Goal: Communication & Community: Connect with others

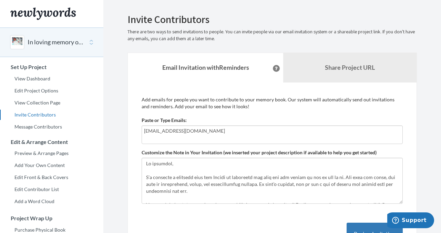
click at [275, 67] on icon at bounding box center [276, 68] width 3 height 3
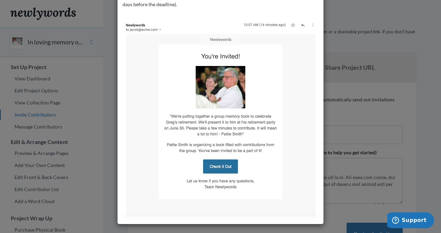
scroll to position [75, 0]
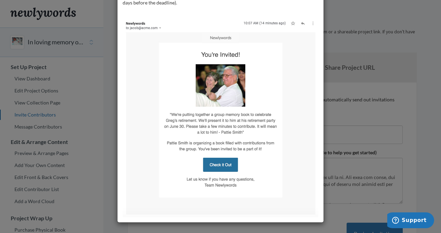
click at [225, 164] on img at bounding box center [221, 117] width 196 height 201
click at [218, 167] on img at bounding box center [221, 117] width 196 height 201
click at [224, 164] on img at bounding box center [221, 117] width 196 height 201
click at [217, 164] on img at bounding box center [221, 117] width 196 height 201
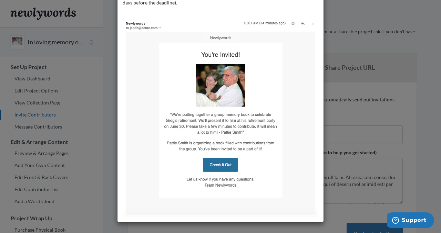
click at [217, 164] on img at bounding box center [221, 117] width 196 height 201
click at [382, 133] on div "Our automated system sends invitations and reminders so you can "set it and for…" at bounding box center [220, 116] width 441 height 233
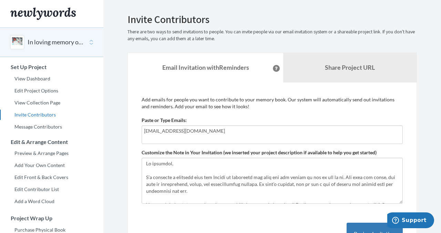
click at [201, 129] on input "[EMAIL_ADDRESS][DOMAIN_NAME]" at bounding box center [272, 131] width 256 height 8
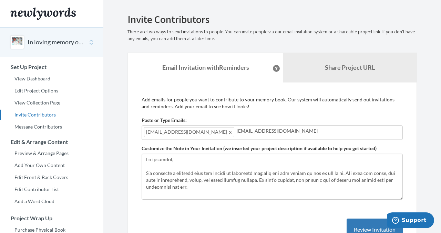
type input "[EMAIL_ADDRESS][DOMAIN_NAME]"
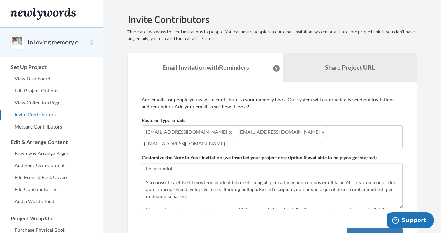
type input "[EMAIL_ADDRESS][DOMAIN_NAME]"
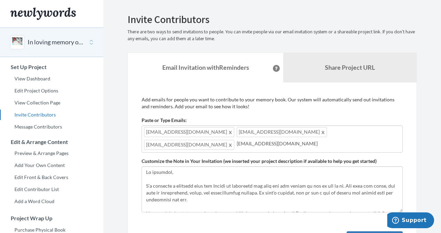
type input "[EMAIL_ADDRESS][DOMAIN_NAME]"
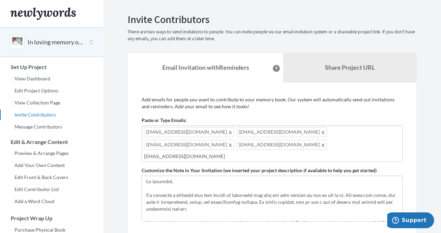
type input "[EMAIL_ADDRESS][DOMAIN_NAME]"
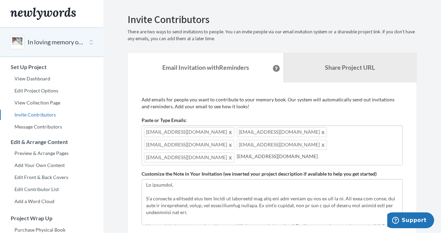
type input "[EMAIL_ADDRESS][DOMAIN_NAME]"
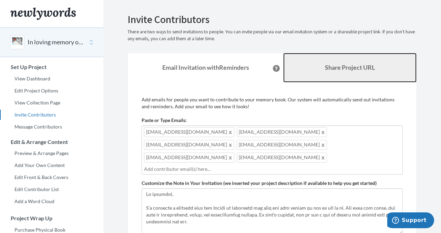
click at [327, 64] on b "Share Project URL" at bounding box center [350, 68] width 50 height 8
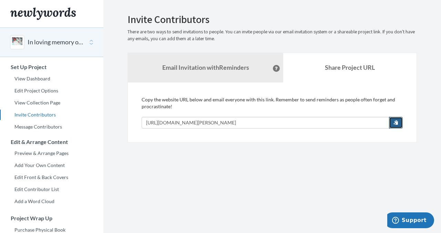
click at [396, 123] on span "button" at bounding box center [395, 122] width 5 height 5
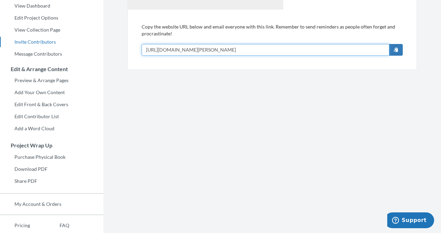
scroll to position [0, 0]
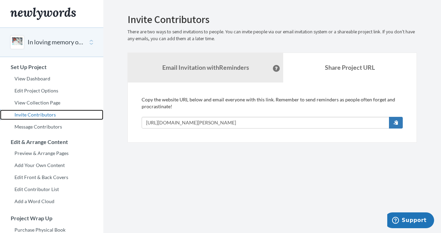
click at [39, 113] on link "Invite Contributors" at bounding box center [51, 115] width 103 height 10
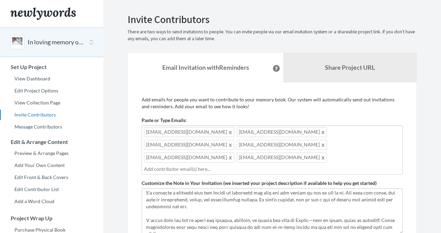
scroll to position [13, 0]
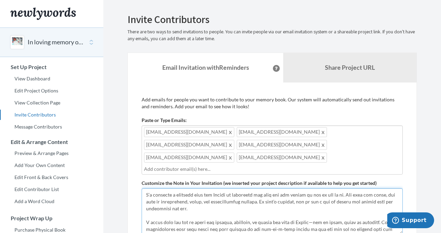
click at [287, 192] on textarea "Customize the Note in Your Invitation (we inserted your project description if …" at bounding box center [271, 212] width 261 height 46
click at [301, 191] on textarea "Customize the Note in Your Invitation (we inserted your project description if …" at bounding box center [271, 212] width 261 height 46
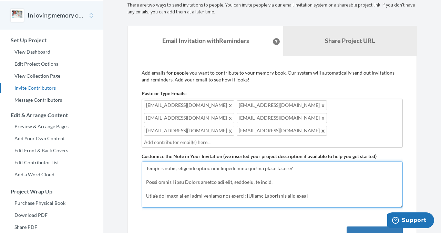
scroll to position [151, 0]
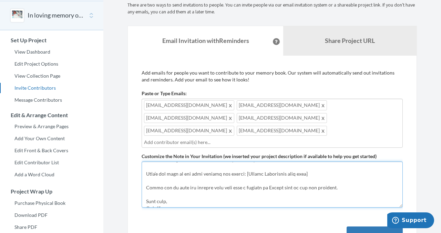
drag, startPoint x: 243, startPoint y: 153, endPoint x: 271, endPoint y: 154, distance: 27.5
click at [271, 162] on textarea "Customize the Note in Your Invitation (we inserted your project description if …" at bounding box center [271, 185] width 261 height 46
click at [307, 162] on textarea "Customize the Note in Your Invitation (we inserted your project description if …" at bounding box center [271, 185] width 261 height 46
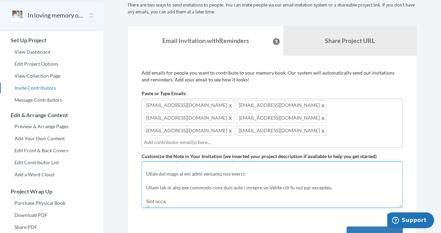
paste textarea "[URL][DOMAIN_NAME][PERSON_NAME]"
click at [212, 179] on textarea "Customize the Note in Your Invitation (we inserted your project description if …" at bounding box center [271, 185] width 261 height 46
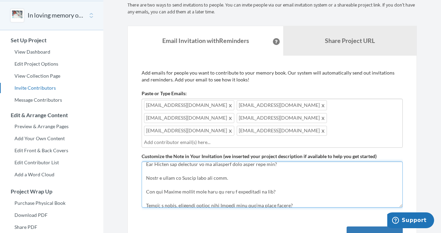
scroll to position [91, 0]
type textarea "Hi everyone, I’m creating a memorial book for Trevor to celebrate his life and …"
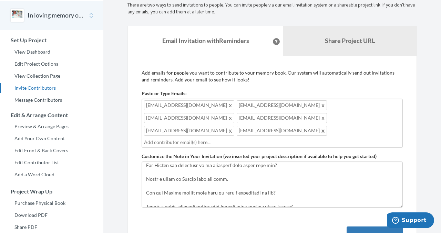
click at [277, 117] on div "clumartin@gmail.com ljcptree@gmail.com madlumartin@gmail.com copper95@gmail.com…" at bounding box center [271, 123] width 261 height 49
click at [291, 123] on div "clumartin@gmail.com ljcptree@gmail.com madlumartin@gmail.com copper95@gmail.com…" at bounding box center [271, 123] width 261 height 49
type input "[EMAIL_ADDRESS][DOMAIN_NAME]"
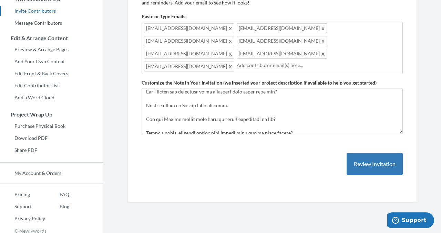
scroll to position [105, 0]
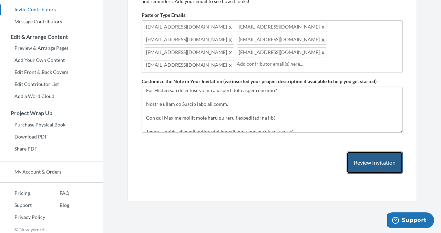
click at [366, 152] on button "Review Invitation" at bounding box center [374, 163] width 56 height 22
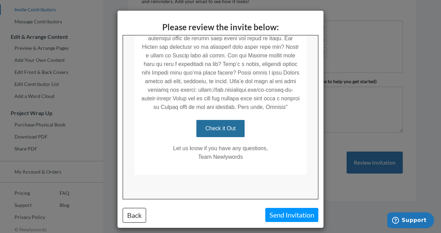
scroll to position [5, 0]
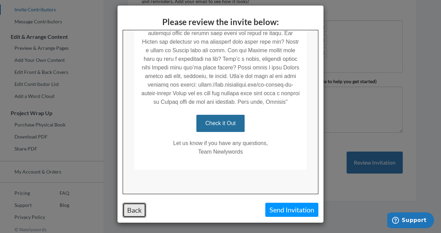
click at [133, 210] on button "Back" at bounding box center [134, 210] width 23 height 15
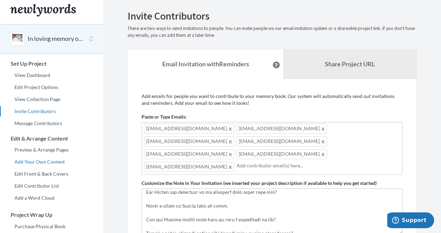
scroll to position [0, 0]
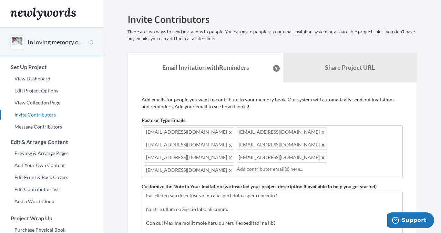
click at [334, 147] on div "clumartin@gmail.com ljcptree@gmail.com madlumartin@gmail.com copper95@gmail.com…" at bounding box center [271, 152] width 261 height 53
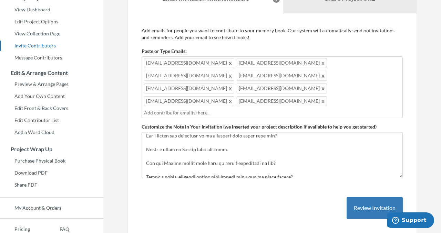
scroll to position [66, 0]
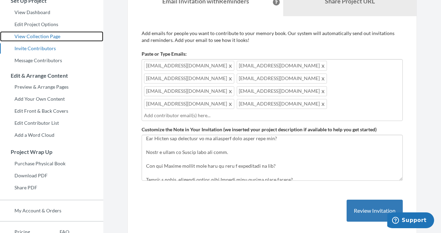
click at [49, 35] on link "View Collection Page" at bounding box center [51, 36] width 103 height 10
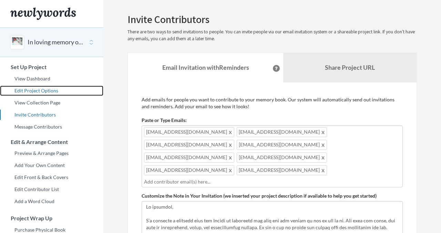
click at [39, 90] on link "Edit Project Options" at bounding box center [51, 91] width 103 height 10
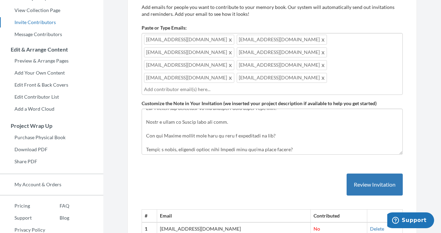
scroll to position [96, 0]
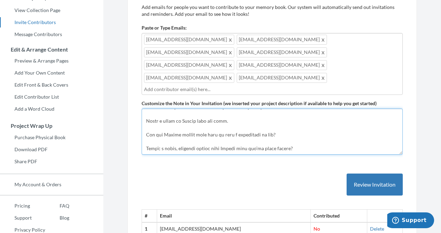
click at [230, 109] on textarea "Customize the Note in Your Invitation (we inserted your project description if …" at bounding box center [271, 132] width 261 height 46
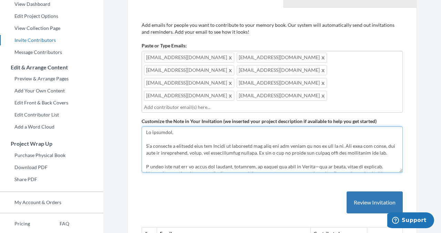
scroll to position [0, 0]
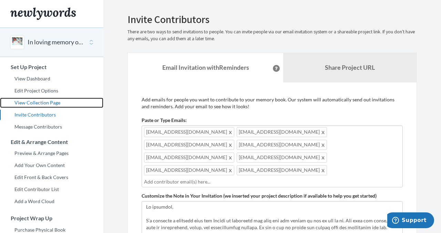
click at [34, 103] on link "View Collection Page" at bounding box center [51, 103] width 103 height 10
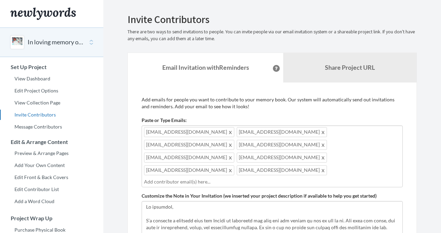
click at [241, 178] on input "text" at bounding box center [272, 182] width 256 height 8
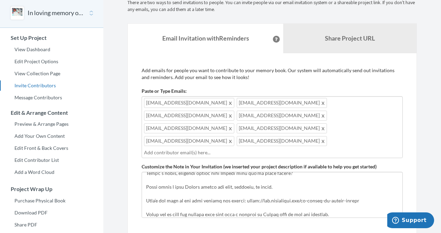
scroll to position [27, 0]
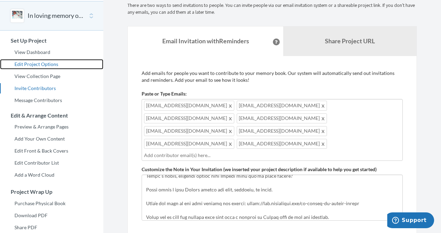
click at [28, 62] on link "Edit Project Options" at bounding box center [51, 64] width 103 height 10
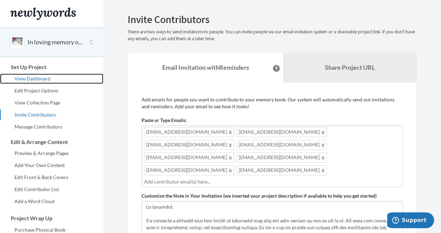
click at [28, 79] on link "View Dashboard" at bounding box center [51, 79] width 103 height 10
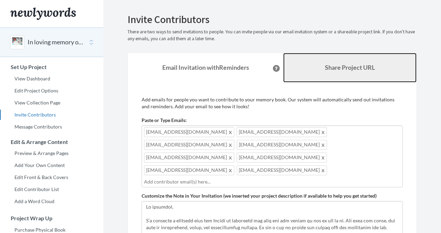
click at [347, 65] on b "Share Project URL" at bounding box center [350, 68] width 50 height 8
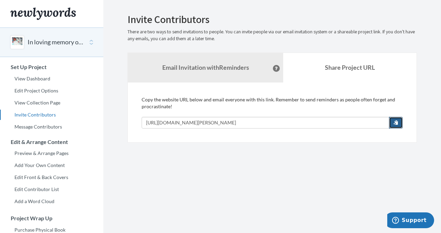
click at [392, 121] on button "button" at bounding box center [396, 123] width 14 height 12
click at [398, 123] on button "button" at bounding box center [396, 123] width 14 height 12
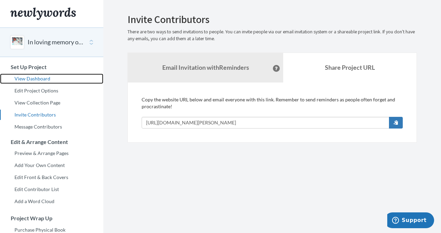
click at [32, 79] on link "View Dashboard" at bounding box center [51, 79] width 103 height 10
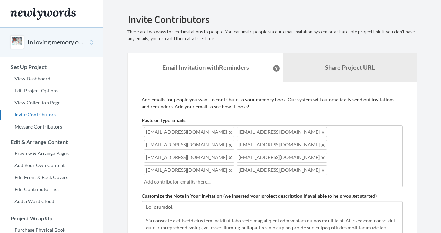
click at [247, 178] on input "text" at bounding box center [272, 182] width 256 height 8
type input "[EMAIL_ADDRESS][DOMAIN_NAME]"
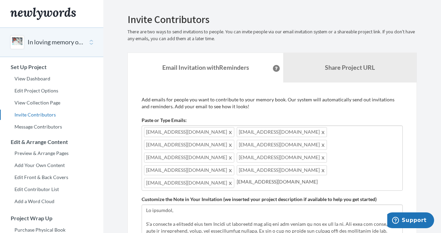
type input "[EMAIL_ADDRESS][DOMAIN_NAME]"
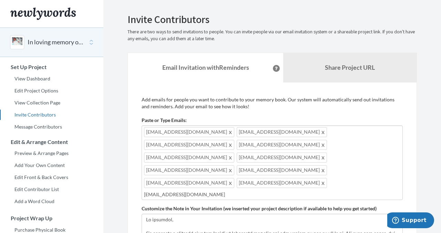
type input "[EMAIL_ADDRESS][DOMAIN_NAME]"
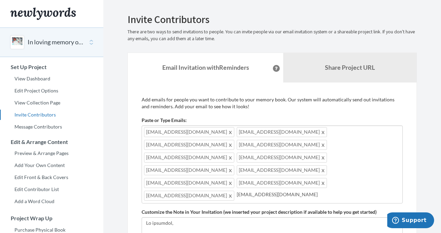
type input "[EMAIL_ADDRESS][DOMAIN_NAME]"
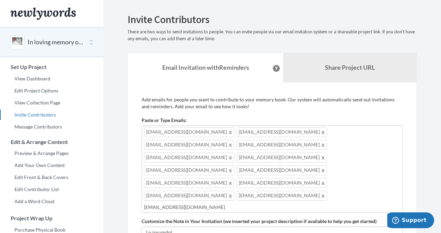
type input "[EMAIL_ADDRESS][DOMAIN_NAME]"
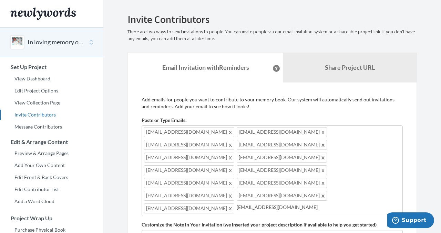
type input "[EMAIL_ADDRESS][DOMAIN_NAME]"
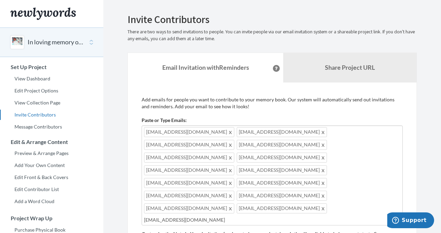
type input "[EMAIL_ADDRESS][DOMAIN_NAME]"
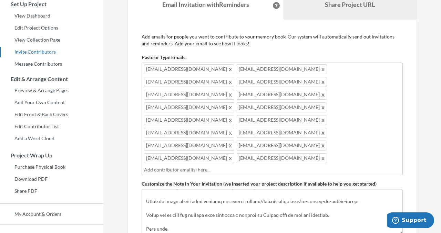
scroll to position [139, 0]
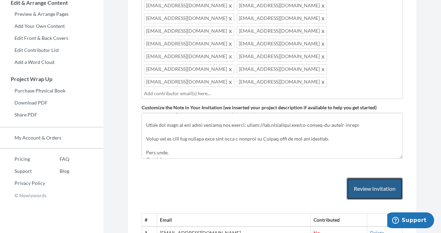
click at [360, 178] on button "Review Invitation" at bounding box center [374, 189] width 56 height 22
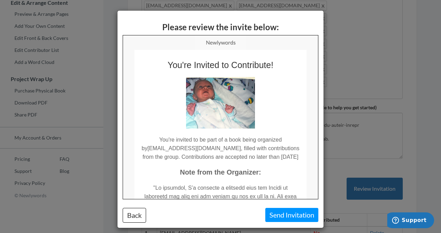
scroll to position [0, 0]
click at [370, 39] on div "Please review the invite below: Back Send Invitation" at bounding box center [220, 116] width 441 height 233
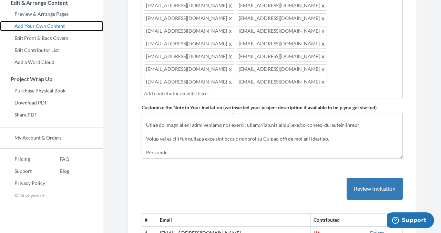
click at [33, 25] on link "Add Your Own Content" at bounding box center [51, 26] width 103 height 10
